Goal: Transaction & Acquisition: Purchase product/service

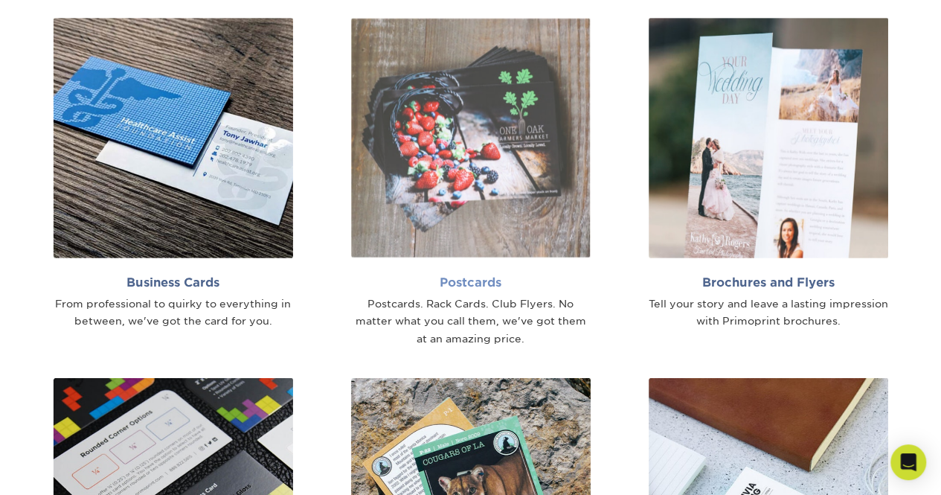
scroll to position [893, 0]
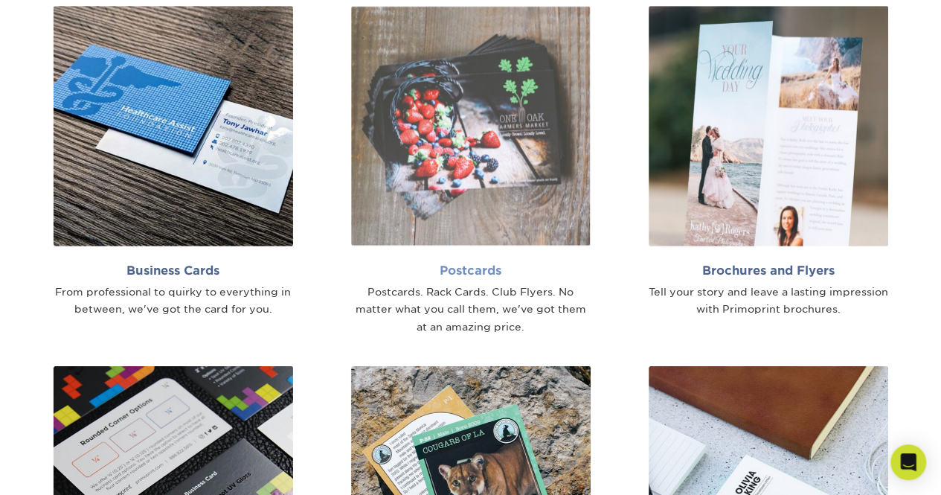
click at [458, 276] on h2 "Postcards" at bounding box center [471, 270] width 240 height 14
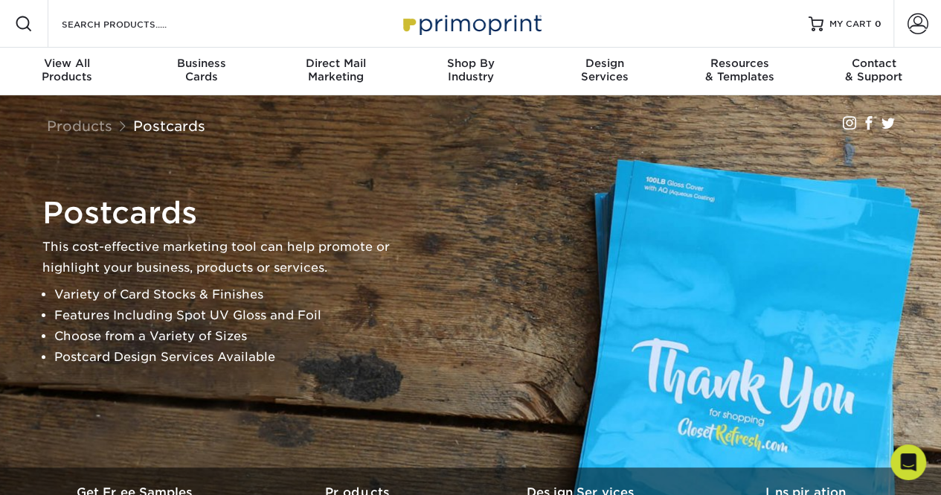
click at [102, 292] on li "Variety of Card Stocks & Finishes" at bounding box center [234, 294] width 360 height 21
click at [98, 294] on li "Variety of Card Stocks & Finishes" at bounding box center [234, 294] width 360 height 21
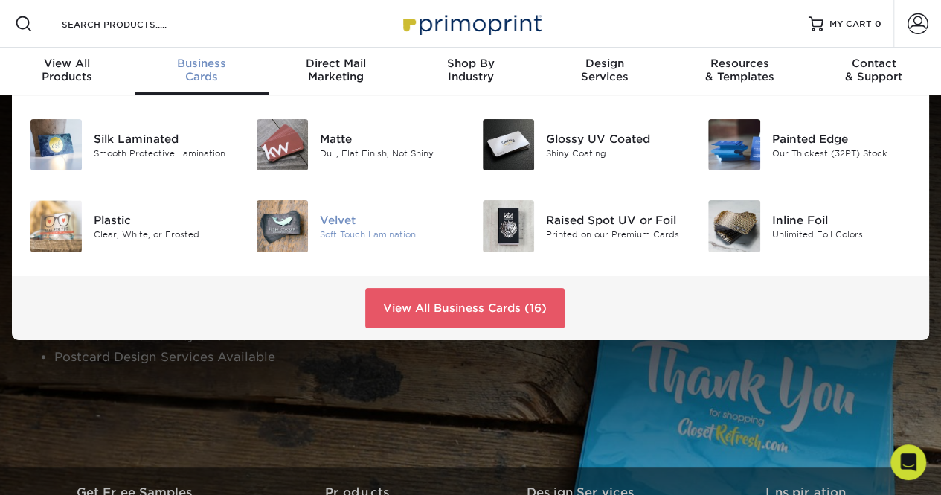
click at [357, 233] on div "Soft Touch Lamination" at bounding box center [390, 234] width 140 height 13
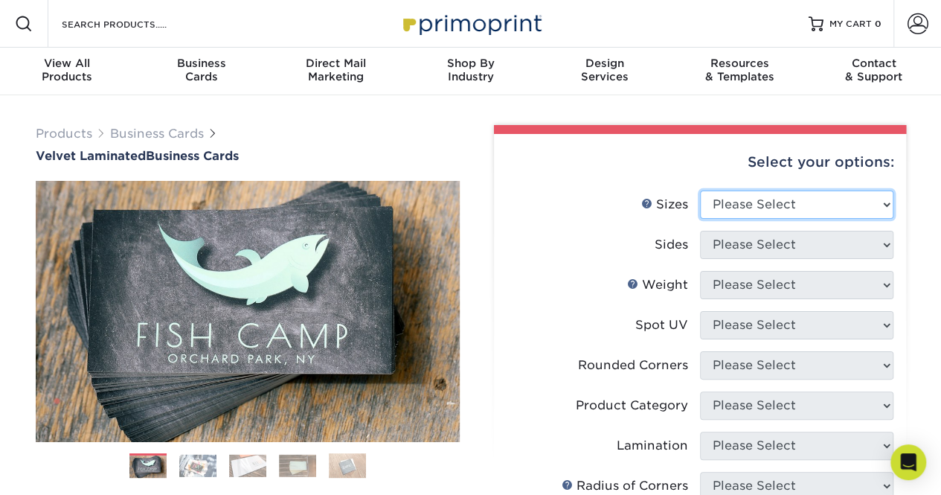
click at [775, 191] on select "Please Select 1.5" x 3.5" - Mini 1.75" x 3.5" - Mini 2" x 2" - Square 2" x 3" -…" at bounding box center [796, 204] width 193 height 28
select select "2.00x3.50"
click at [700, 190] on select "Please Select 1.5" x 3.5" - Mini 1.75" x 3.5" - Mini 2" x 2" - Square 2" x 3" -…" at bounding box center [796, 204] width 193 height 28
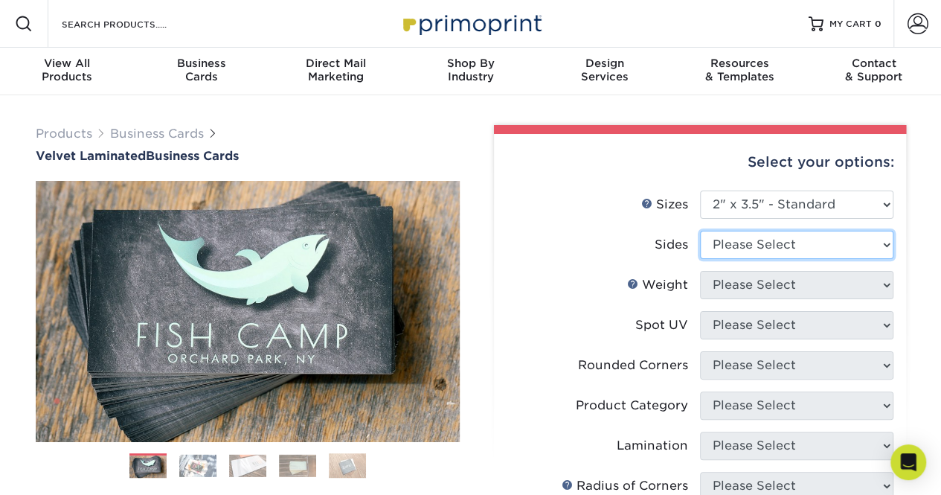
drag, startPoint x: 772, startPoint y: 237, endPoint x: 780, endPoint y: 234, distance: 7.8
click at [772, 237] on select "Please Select Print Both Sides Print Front Only" at bounding box center [796, 245] width 193 height 28
select select "13abbda7-1d64-4f25-8bb2-c179b224825d"
click at [700, 231] on select "Please Select Print Both Sides Print Front Only" at bounding box center [796, 245] width 193 height 28
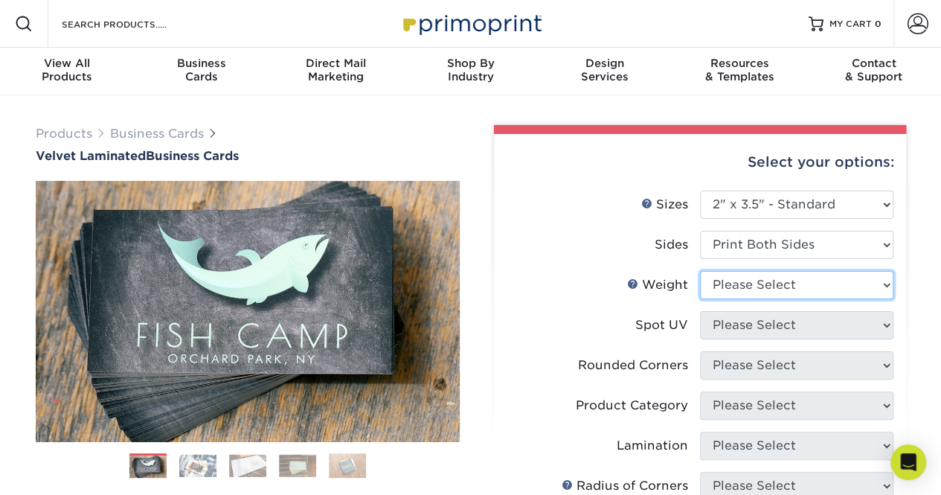
click at [787, 292] on select "Please Select 16PT" at bounding box center [796, 285] width 193 height 28
select select "16PT"
click at [700, 271] on select "Please Select 16PT" at bounding box center [796, 285] width 193 height 28
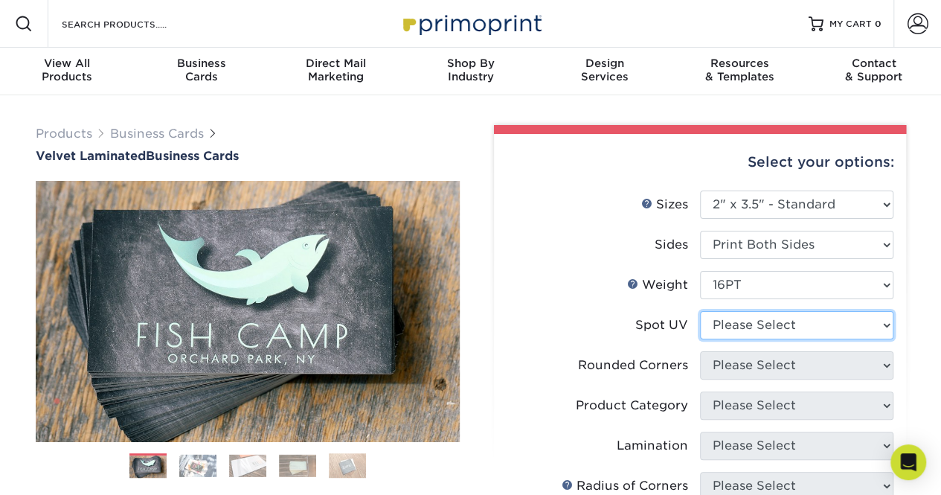
click at [788, 321] on select "Please Select No Spot UV Front and Back (Both Sides) Front Only Back Only" at bounding box center [796, 325] width 193 height 28
select select "0"
click at [700, 311] on select "Please Select No Spot UV Front and Back (Both Sides) Front Only Back Only" at bounding box center [796, 325] width 193 height 28
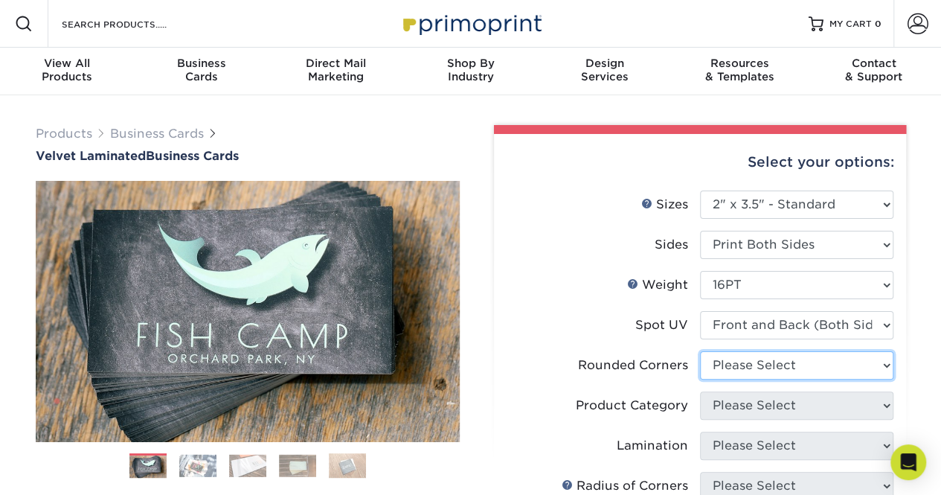
click at [804, 368] on select "Please Select Yes - Round 2 Corners Yes - Round 4 Corners No" at bounding box center [796, 365] width 193 height 28
select select "0"
click at [700, 351] on select "Please Select Yes - Round 2 Corners Yes - Round 4 Corners No" at bounding box center [796, 365] width 193 height 28
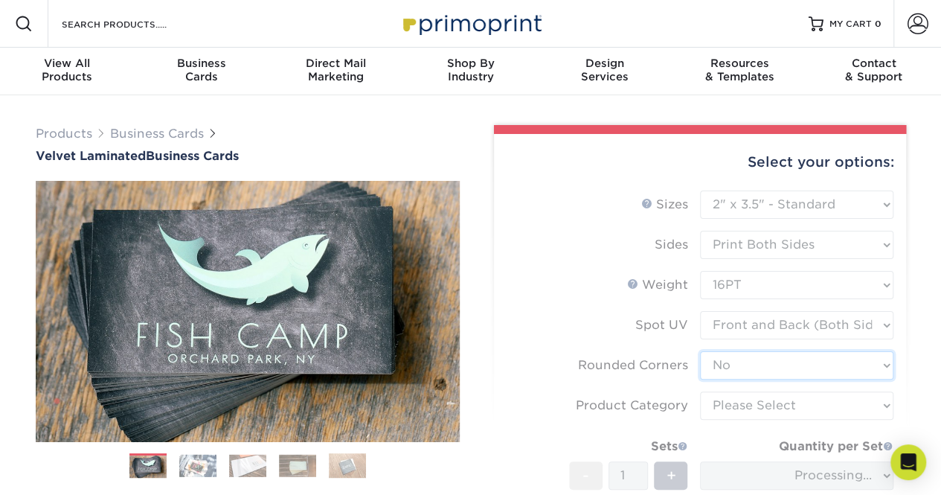
scroll to position [74, 0]
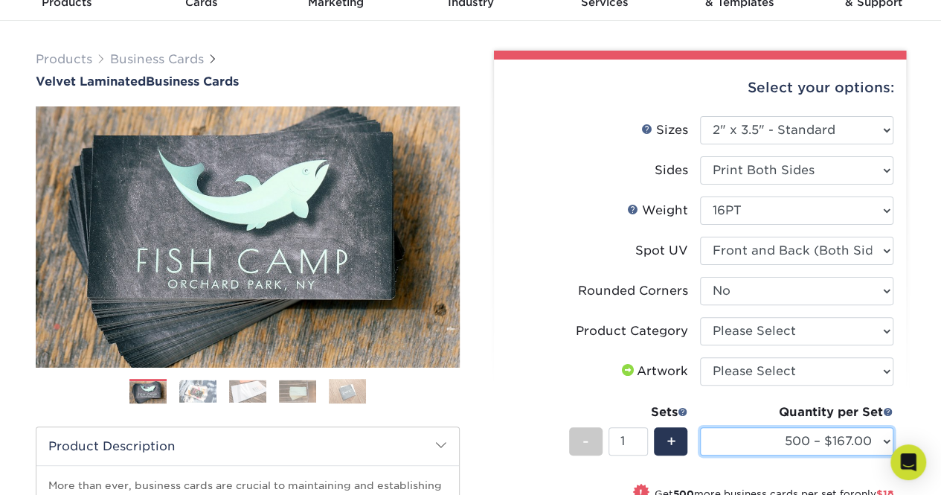
click at [778, 445] on select "500 – $167.00 1000 – $185.00 2500 – $439.00 5000 – $733.00 10000 – $1307.00" at bounding box center [796, 441] width 193 height 28
click at [801, 451] on select "500 – $167.00 1000 – $185.00 2500 – $439.00 5000 – $733.00 10000 – $1307.00" at bounding box center [796, 441] width 193 height 28
